Goal: Information Seeking & Learning: Learn about a topic

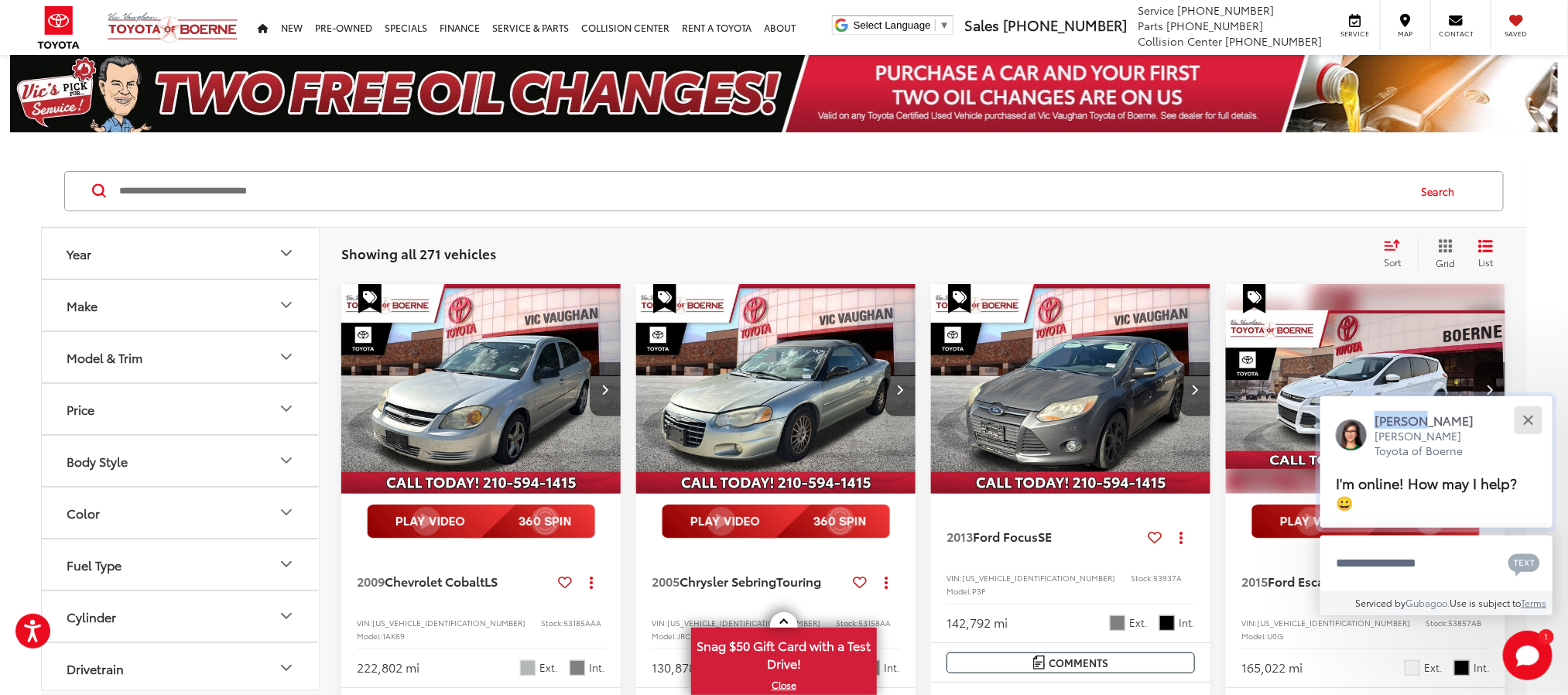
drag, startPoint x: 1523, startPoint y: 405, endPoint x: 1526, endPoint y: 428, distance: 23.2
click at [1523, 408] on div "Jessica Vic Vaughan Toyota of Boerne I'm online! How may I help? 😀" at bounding box center [1436, 461] width 232 height 131
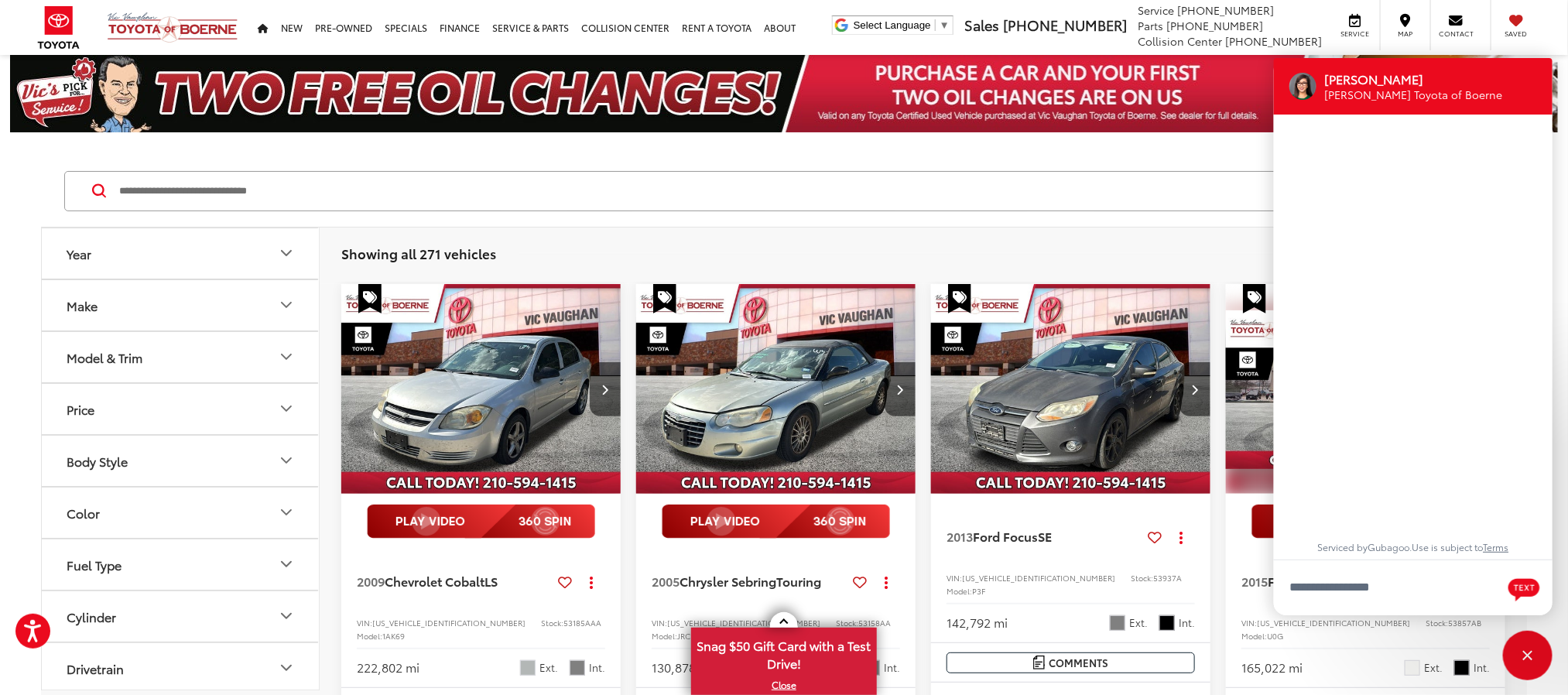
click at [1530, 411] on div "Jessica Vic Vaughan Toyota of Boerne Serviced by Gubagoo . Use is subject to Te…" at bounding box center [1412, 337] width 278 height 557
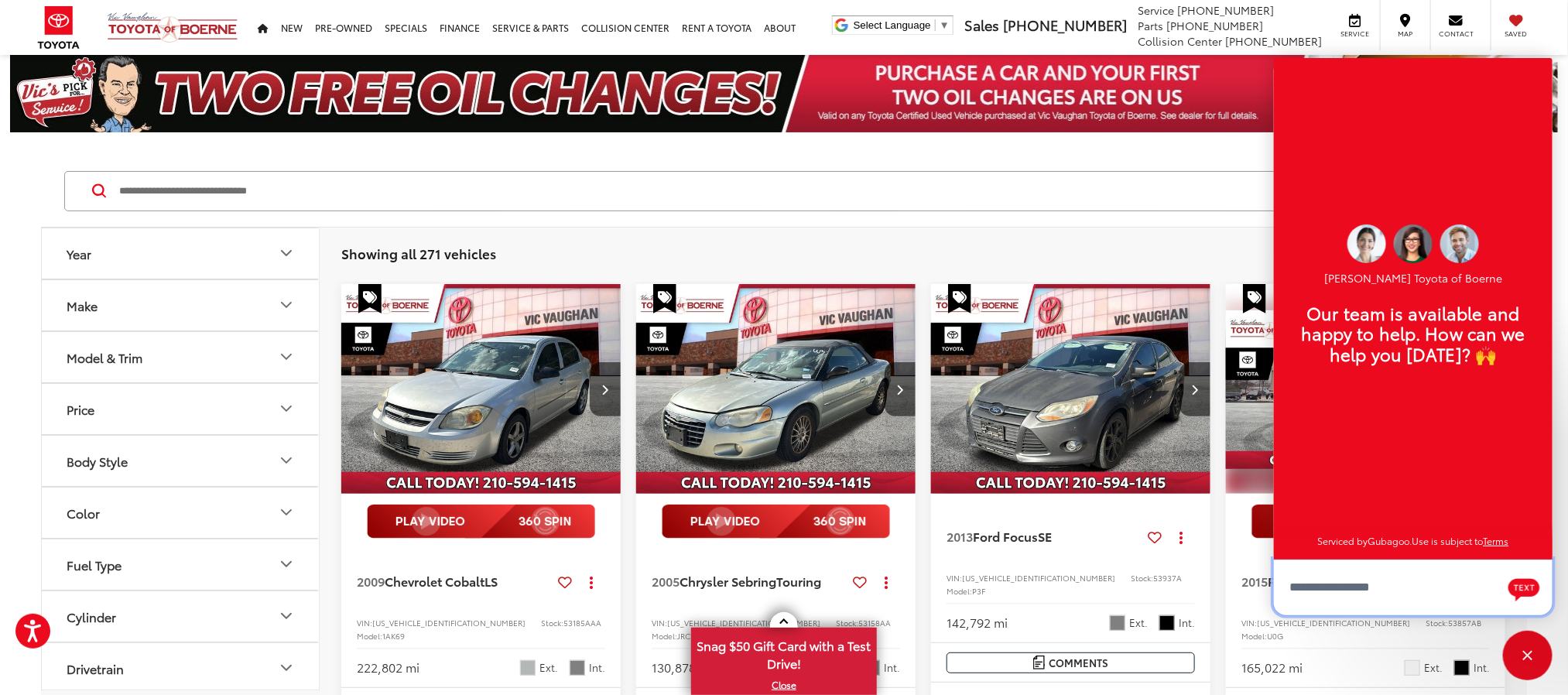
scroll to position [19, 0]
click at [681, 207] on input "Search by Make, Model, or Keyword" at bounding box center [762, 190] width 1289 height 37
click at [688, 189] on input "Search by Make, Model, or Keyword" at bounding box center [762, 190] width 1289 height 37
click at [542, 193] on input "Search by Make, Model, or Keyword" at bounding box center [762, 190] width 1289 height 37
click at [1528, 641] on div "Close" at bounding box center [1527, 654] width 49 height 49
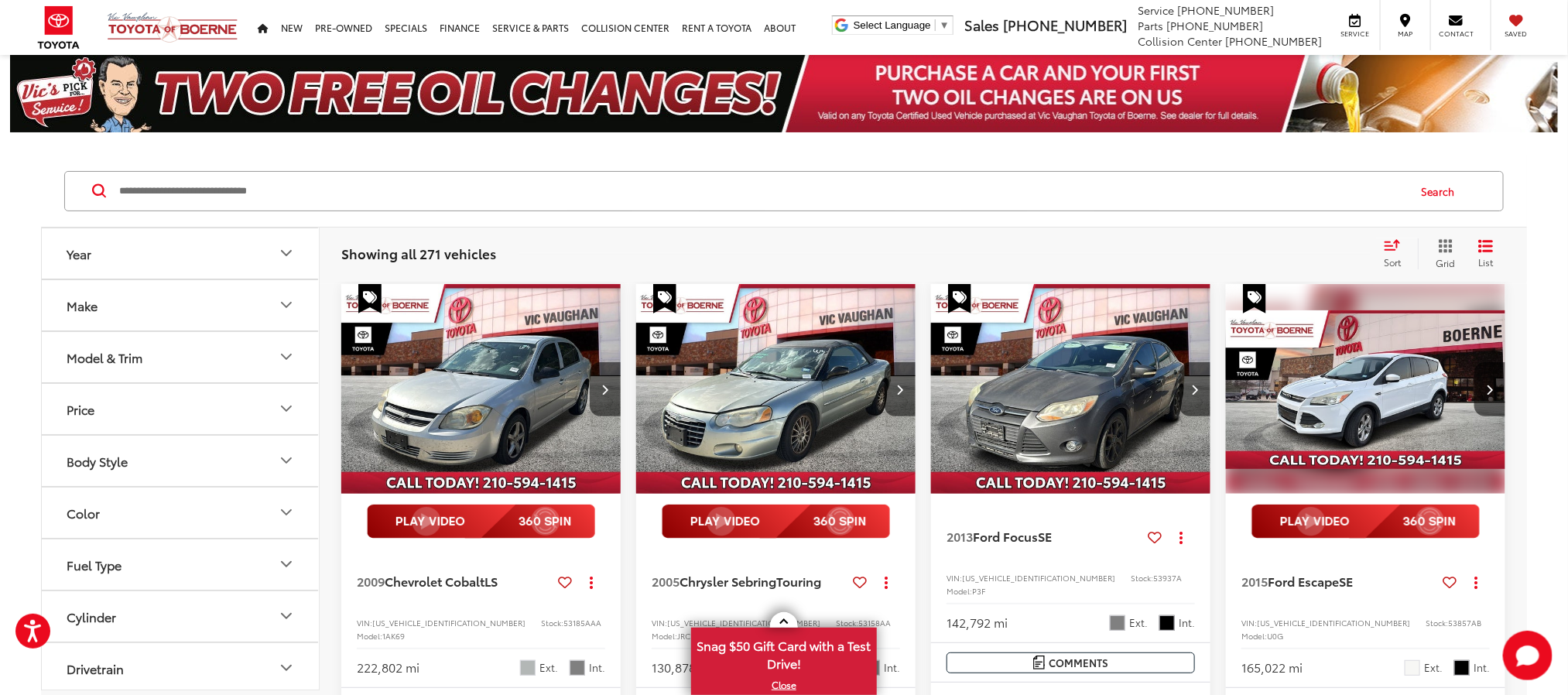
click at [741, 187] on input "Search by Make, Model, or Keyword" at bounding box center [762, 190] width 1289 height 37
click at [781, 618] on link at bounding box center [784, 620] width 28 height 15
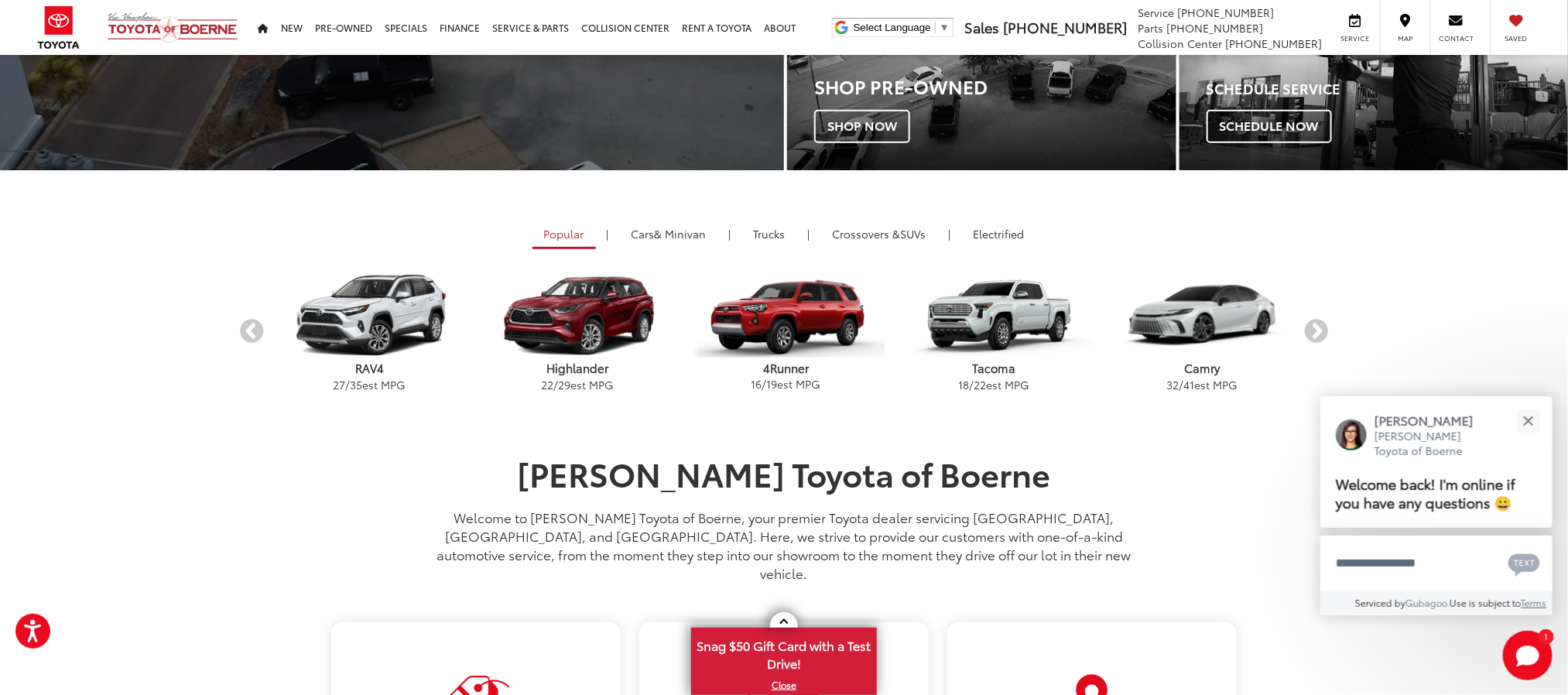
scroll to position [696, 0]
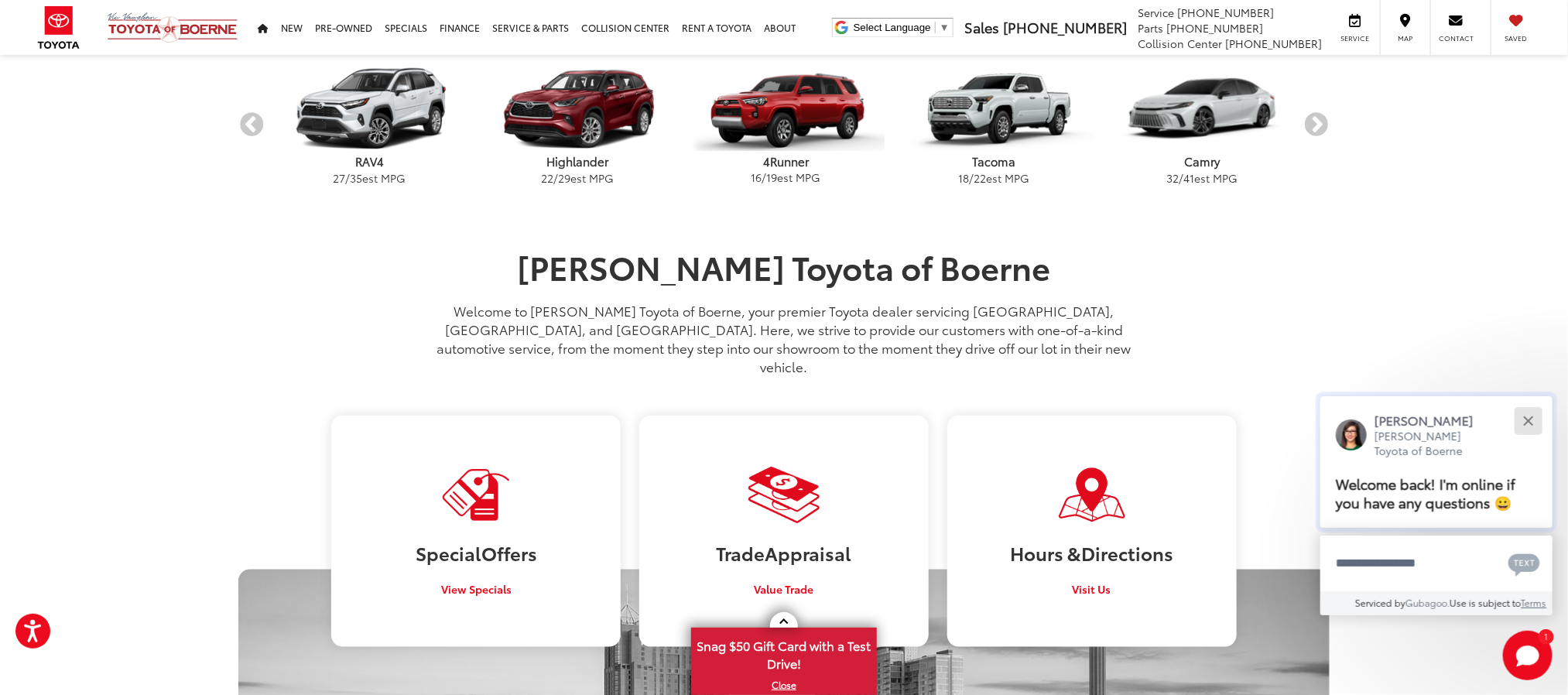
click at [1528, 414] on button "Close" at bounding box center [1527, 420] width 33 height 33
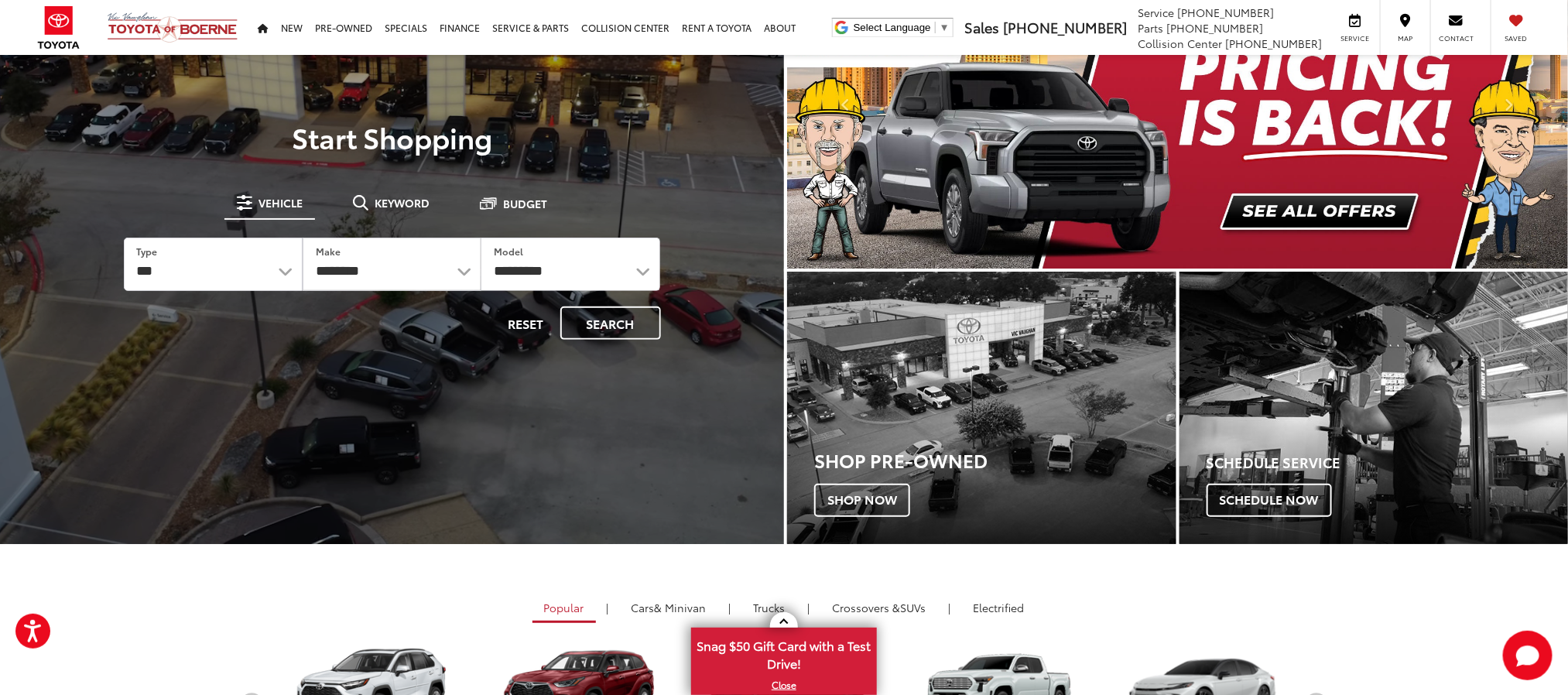
scroll to position [0, 0]
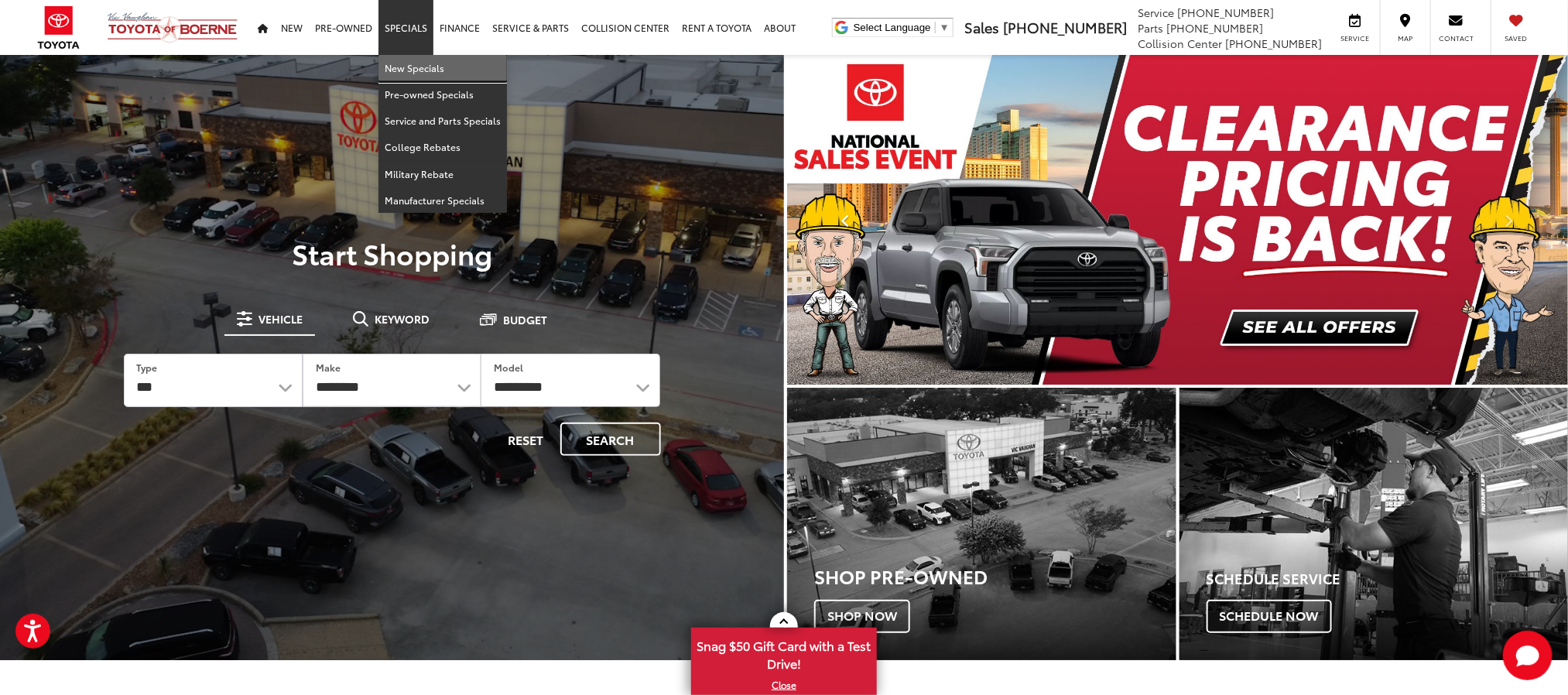
drag, startPoint x: 413, startPoint y: 61, endPoint x: 867, endPoint y: 203, distance: 475.7
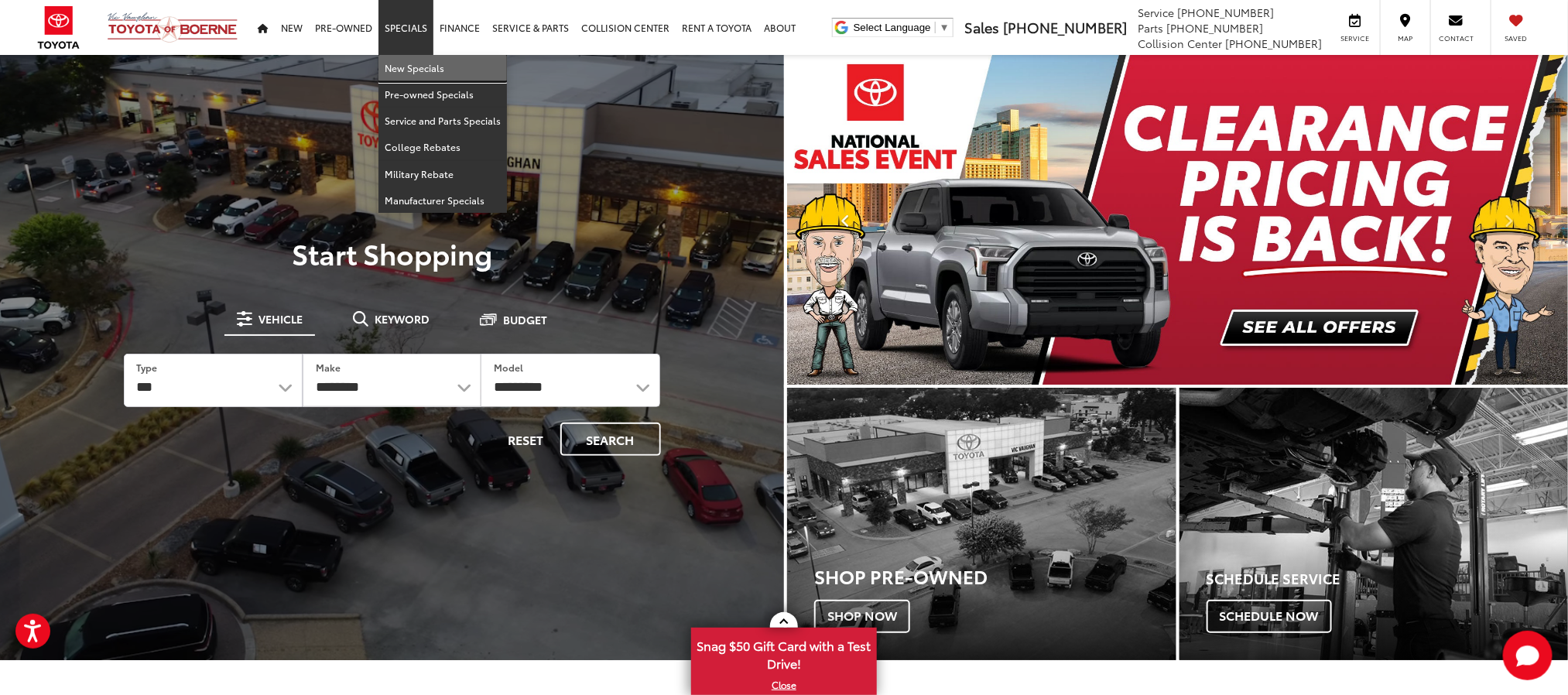
click at [413, 61] on link "New Specials" at bounding box center [442, 68] width 128 height 26
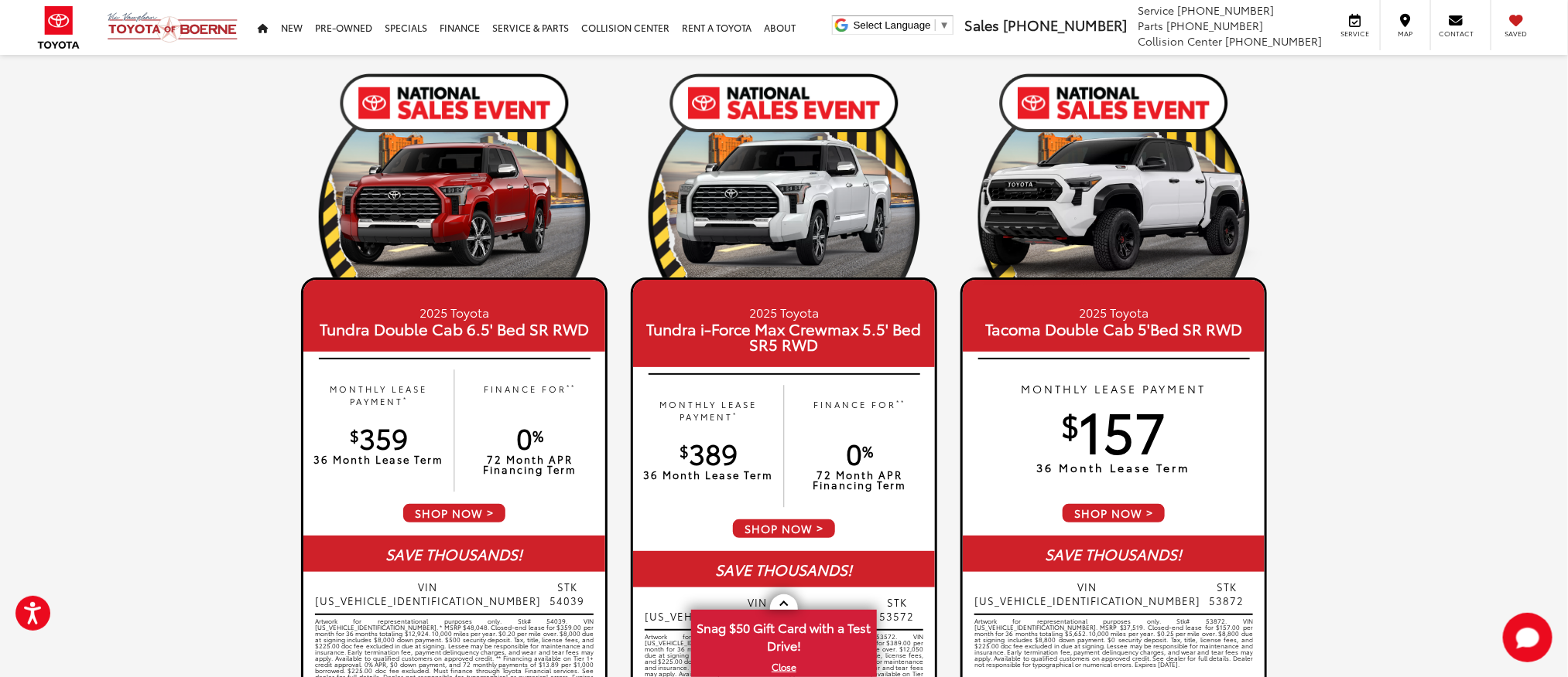
scroll to position [116, 0]
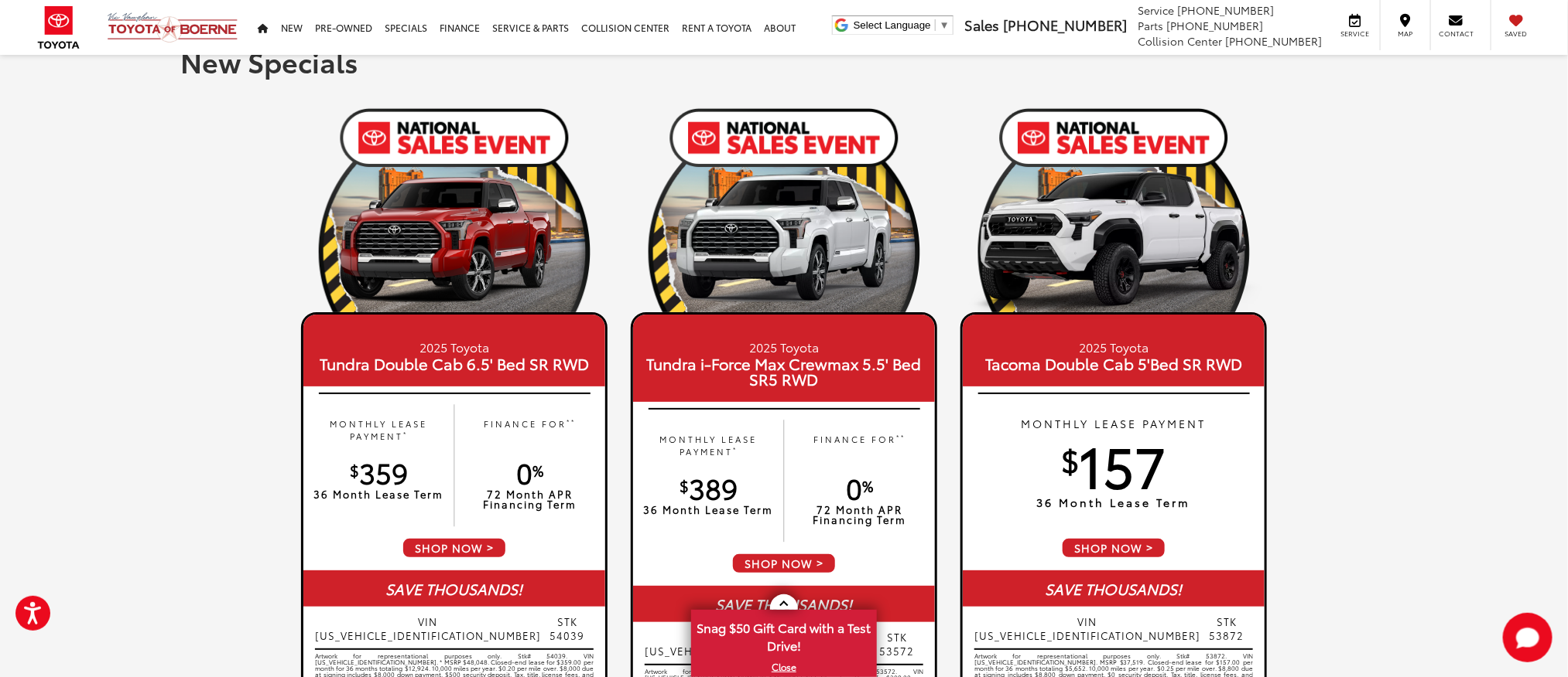
scroll to position [0, 0]
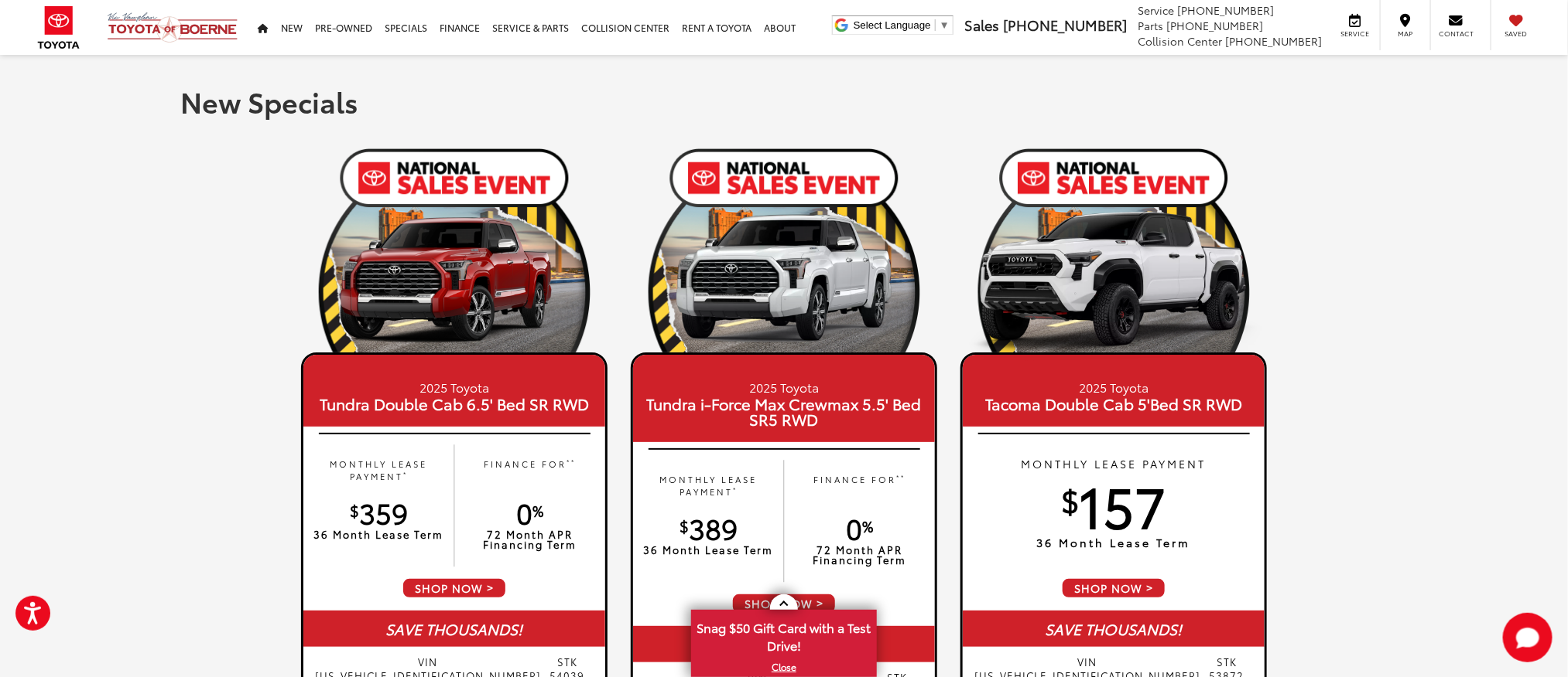
scroll to position [116, 0]
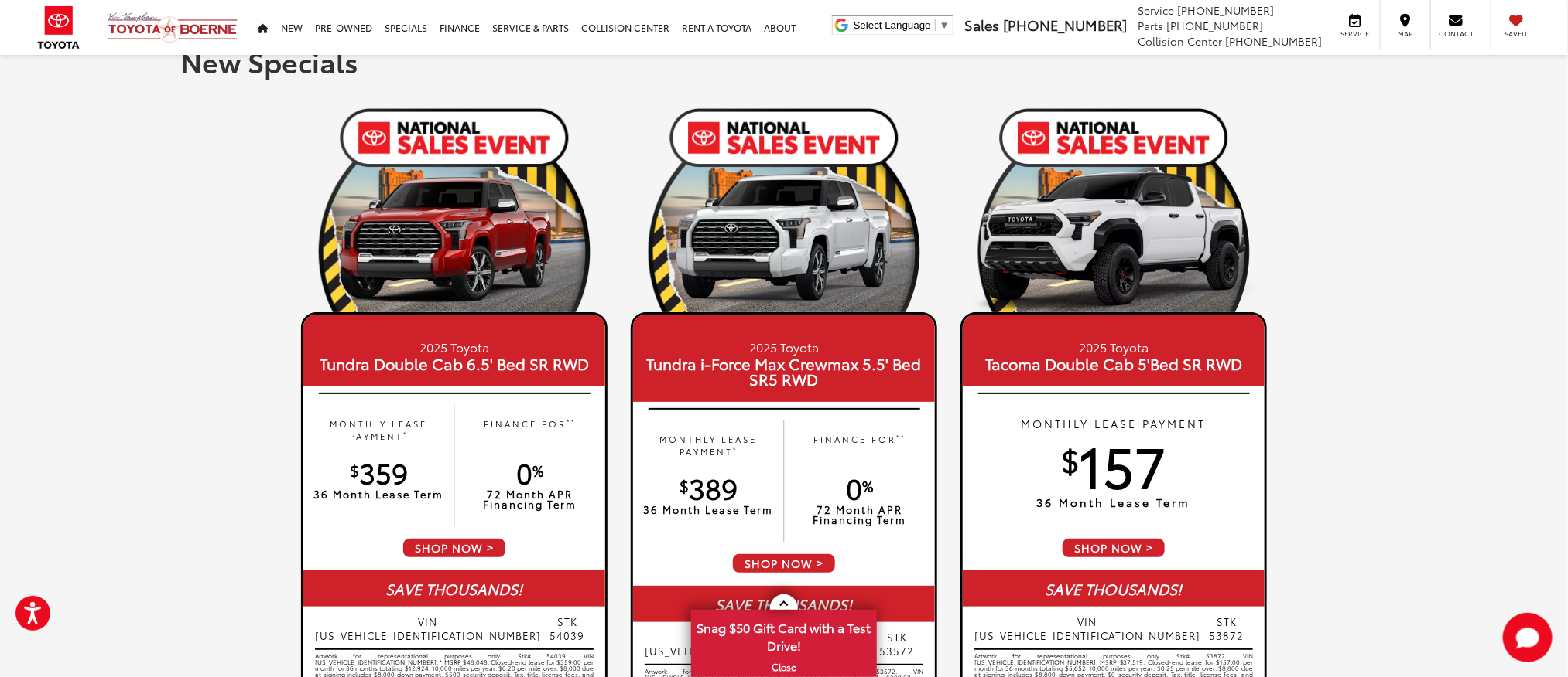
scroll to position [0, 0]
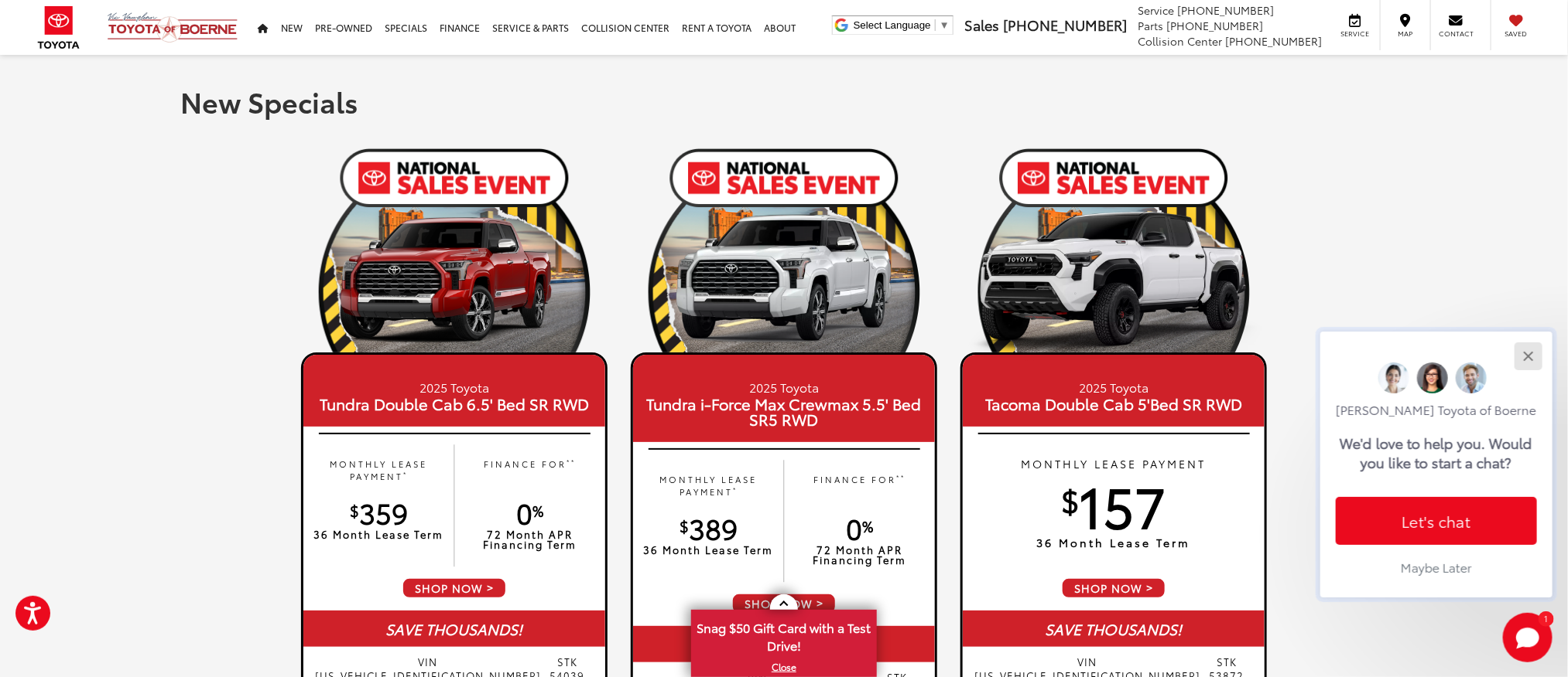
click at [1526, 351] on div "Close" at bounding box center [1527, 355] width 10 height 10
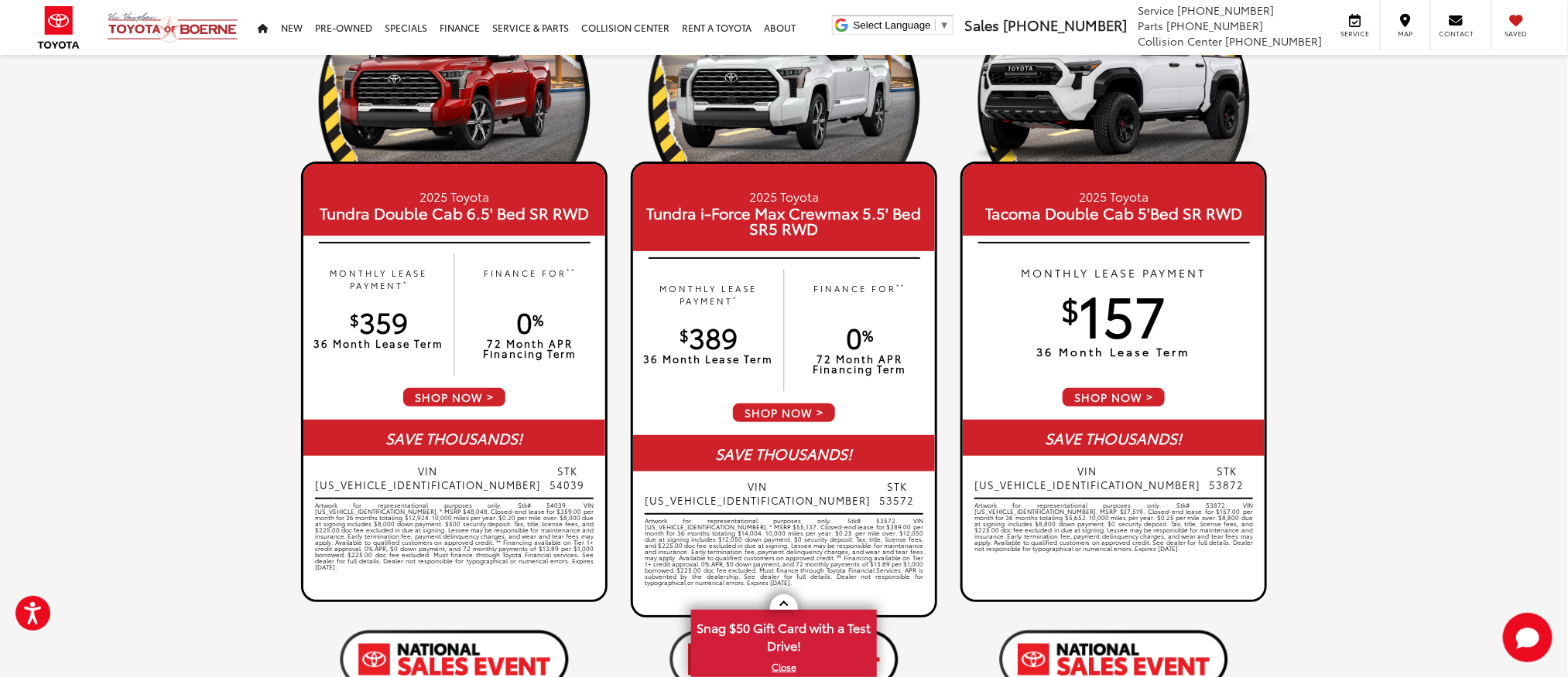
scroll to position [232, 0]
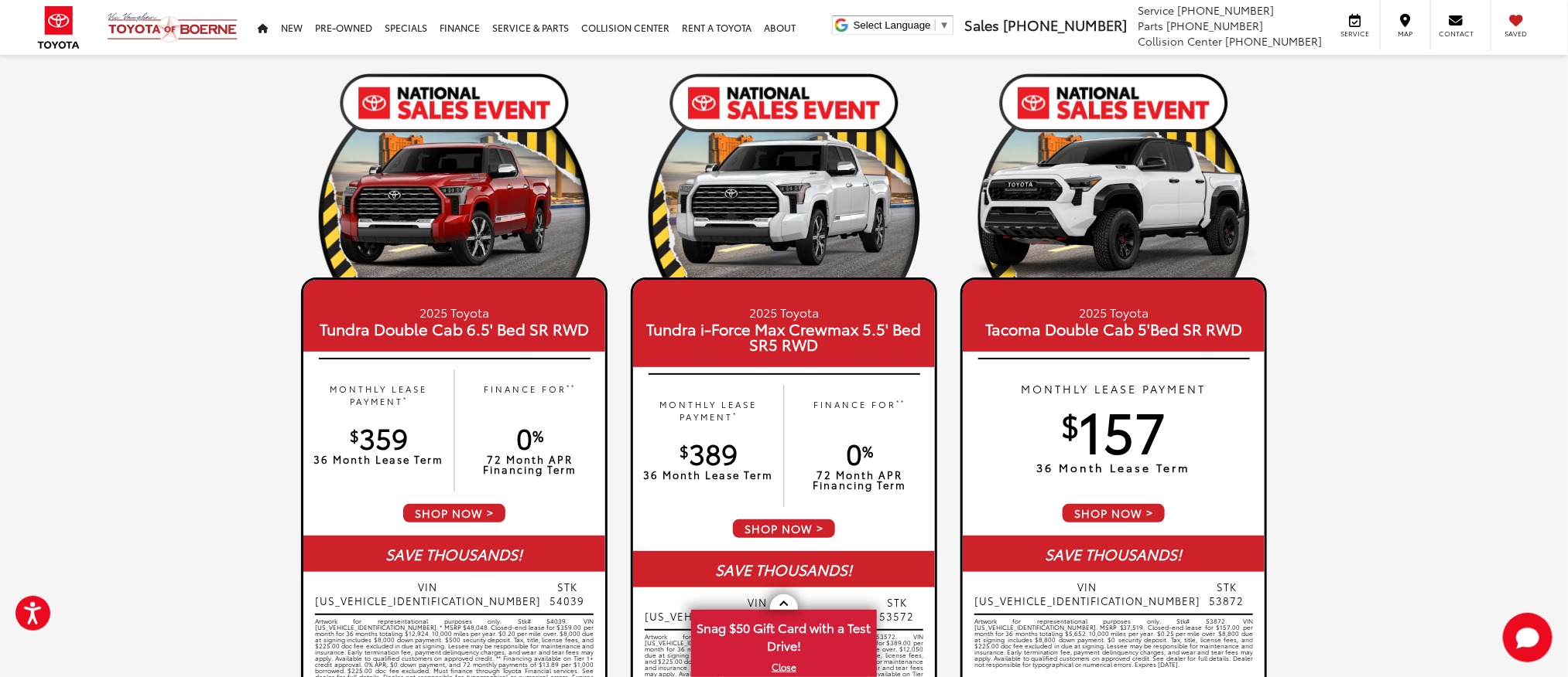
scroll to position [116, 0]
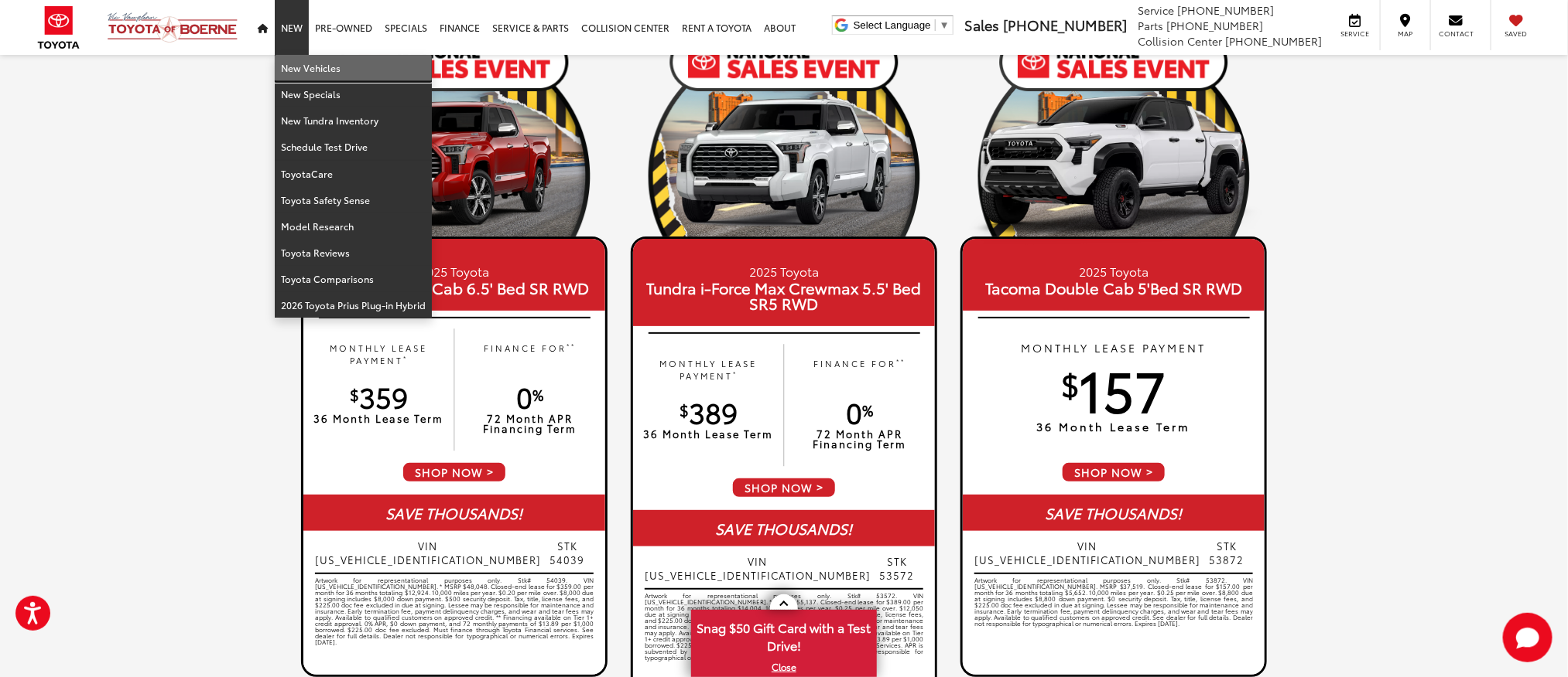
drag, startPoint x: 286, startPoint y: 58, endPoint x: 1349, endPoint y: 256, distance: 1081.3
click at [286, 58] on link "New Vehicles" at bounding box center [353, 68] width 157 height 26
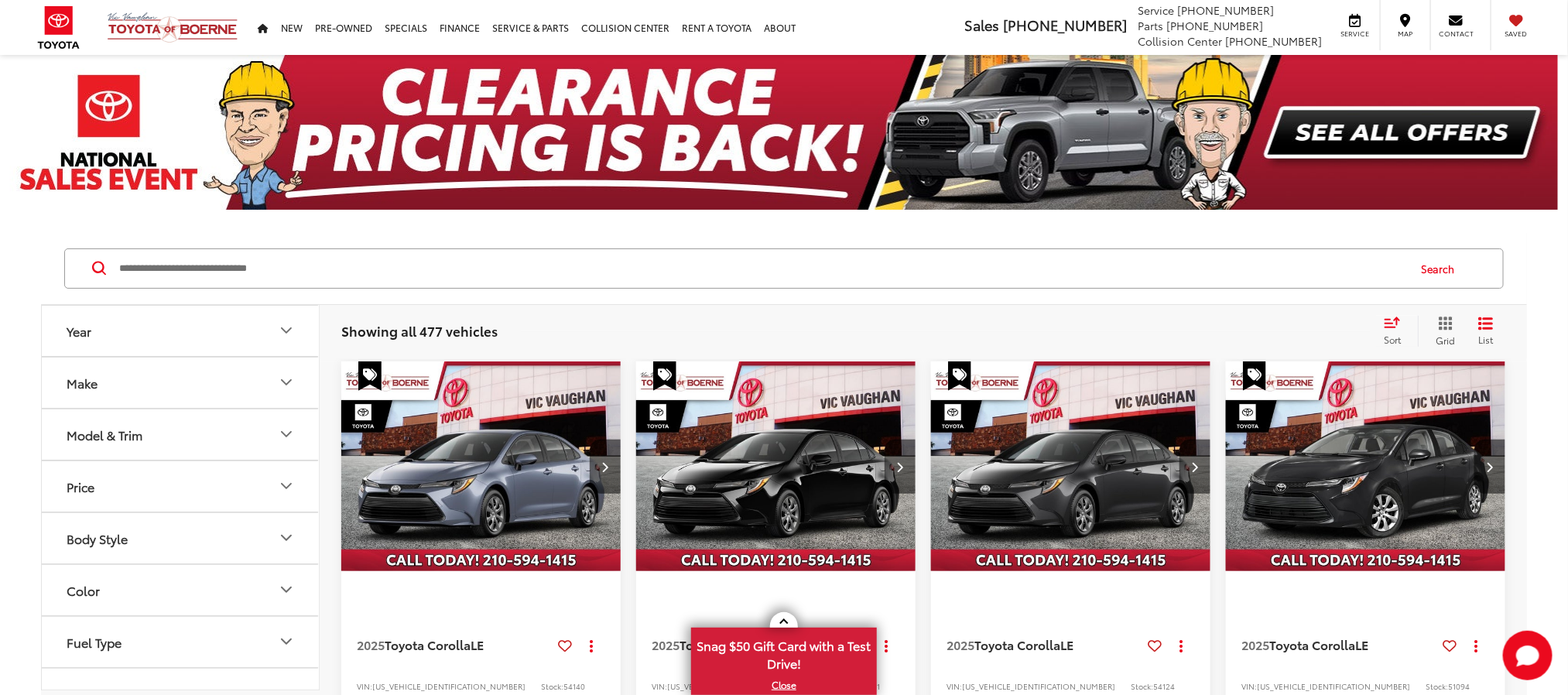
click at [655, 274] on input "Search by Make, Model, or Keyword" at bounding box center [762, 268] width 1289 height 37
click at [766, 263] on input "Search by Make, Model, or Keyword" at bounding box center [762, 268] width 1289 height 37
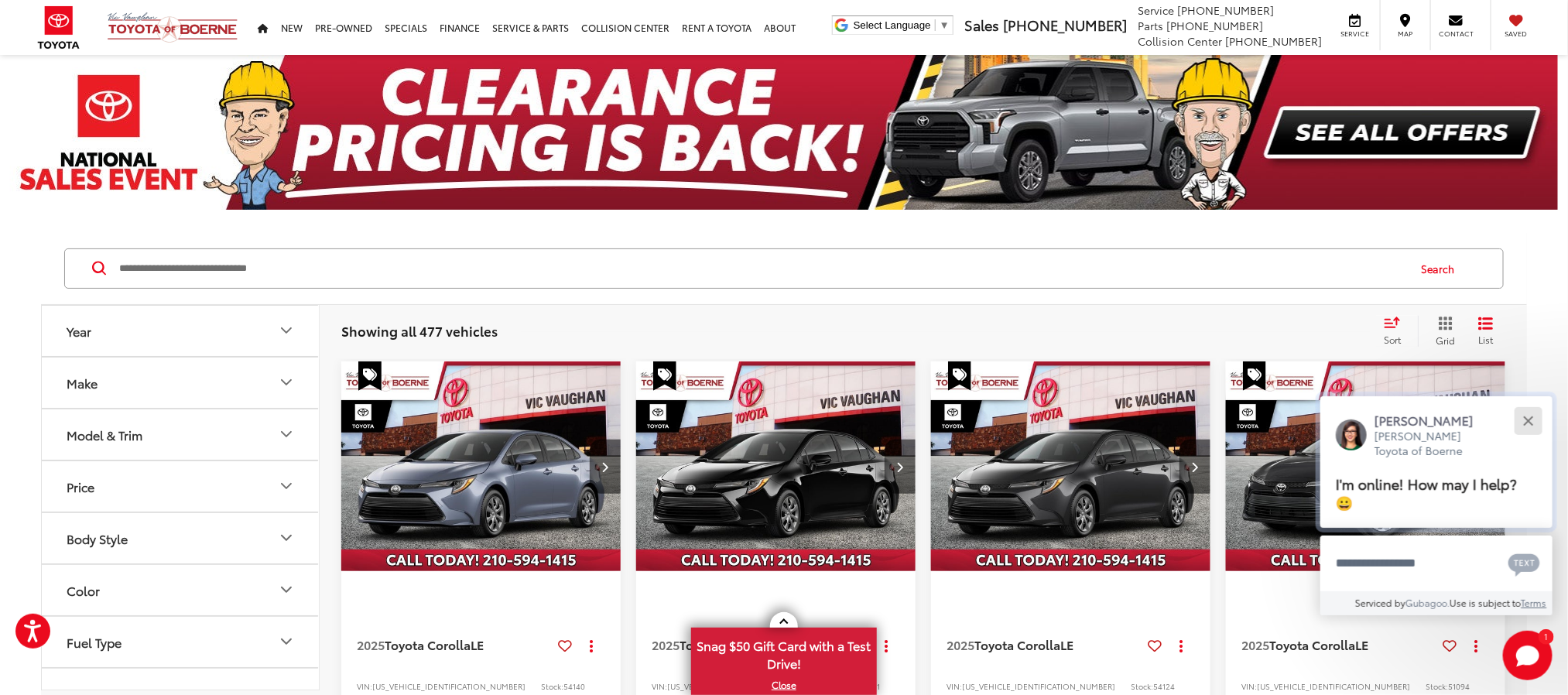
click at [1538, 424] on button "Close" at bounding box center [1527, 420] width 33 height 33
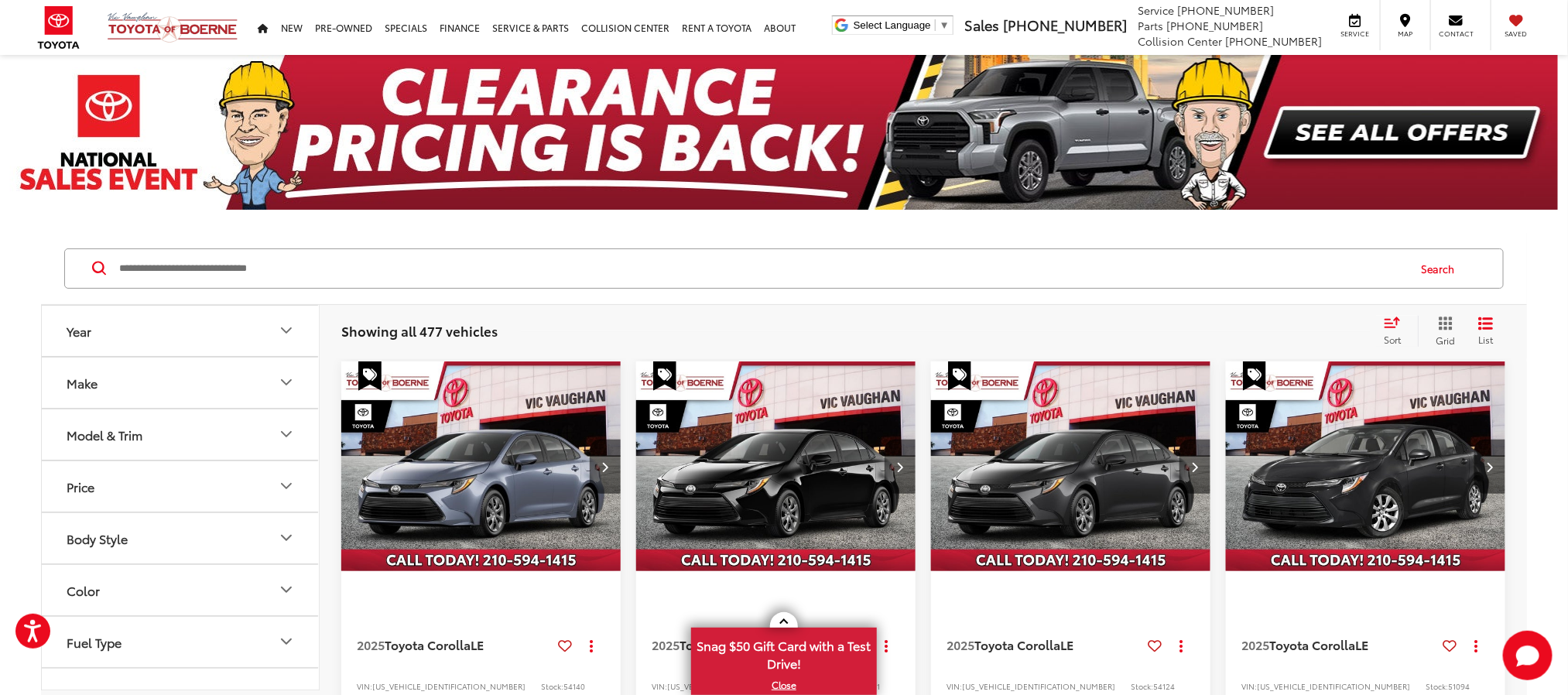
click at [761, 268] on input "Search by Make, Model, or Keyword" at bounding box center [762, 268] width 1289 height 37
click at [780, 269] on input "Search by Make, Model, or Keyword" at bounding box center [762, 268] width 1289 height 37
click at [758, 269] on input "Search by Make, Model, or Keyword" at bounding box center [762, 268] width 1289 height 37
